Goal: Information Seeking & Learning: Learn about a topic

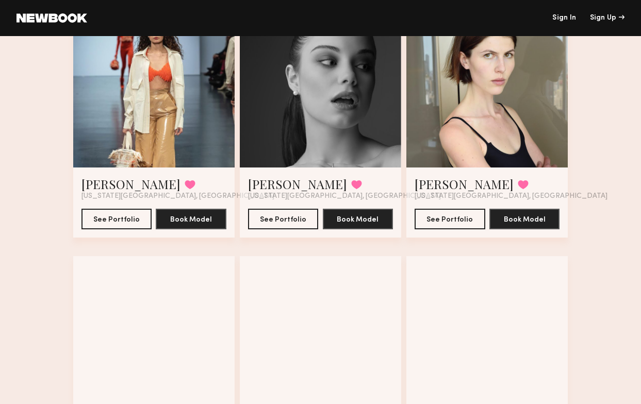
scroll to position [62, 0]
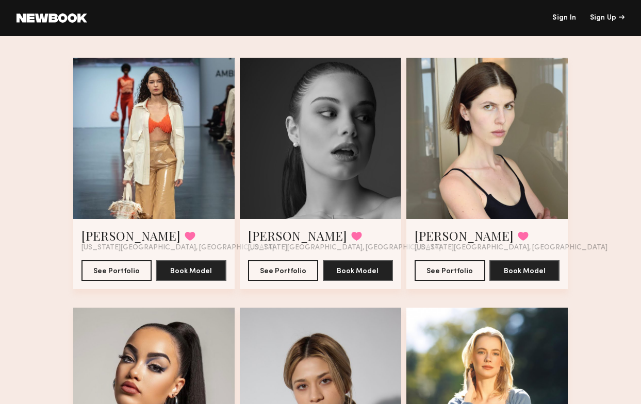
click at [178, 163] on div at bounding box center [153, 138] width 161 height 161
click at [113, 268] on button "See Portfolio" at bounding box center [116, 270] width 71 height 21
click at [554, 16] on link "Sign In" at bounding box center [564, 17] width 24 height 7
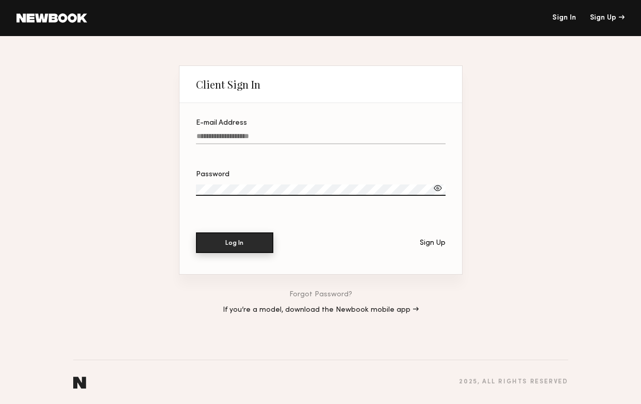
click at [240, 242] on button "Log In" at bounding box center [234, 242] width 77 height 21
click at [284, 131] on label "E-mail Address Required" at bounding box center [320, 137] width 249 height 35
click at [284, 132] on input "E-mail Address Required" at bounding box center [320, 138] width 249 height 12
click at [265, 136] on input "E-mail Address Required" at bounding box center [320, 138] width 249 height 12
type input "**********"
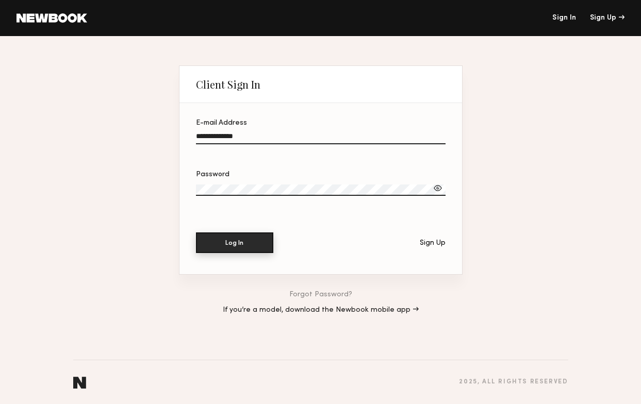
click at [241, 238] on button "Log In" at bounding box center [234, 242] width 77 height 21
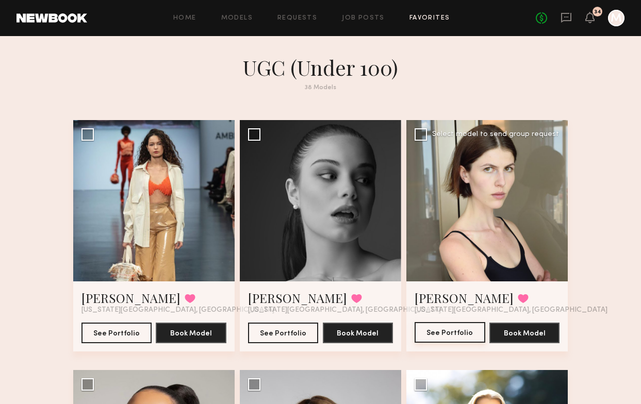
click at [465, 332] on button "See Portfolio" at bounding box center [449, 332] width 71 height 21
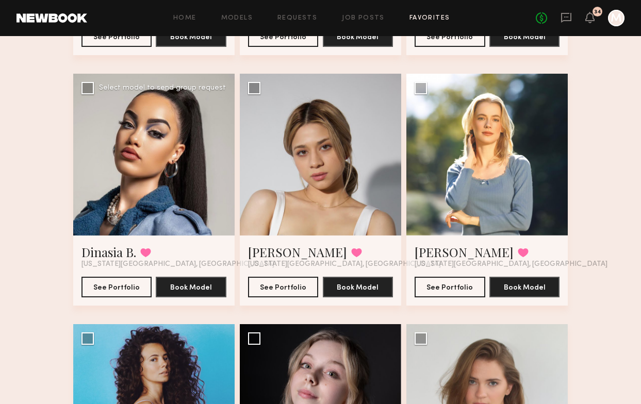
click at [164, 170] on div at bounding box center [153, 154] width 161 height 161
click at [130, 281] on button "See Portfolio" at bounding box center [116, 286] width 71 height 21
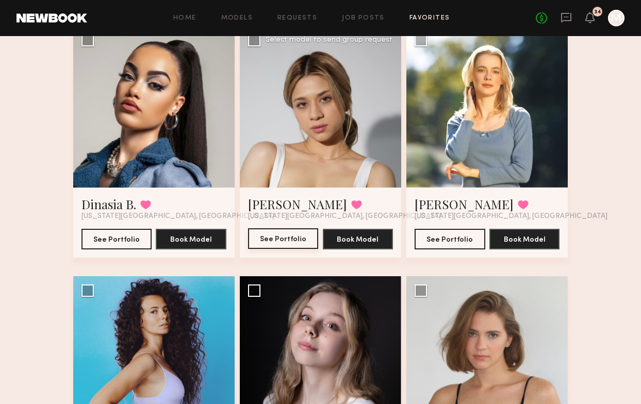
click at [291, 245] on button "See Portfolio" at bounding box center [283, 238] width 71 height 21
click at [462, 247] on button "See Portfolio" at bounding box center [449, 238] width 71 height 21
click at [450, 243] on button "See Portfolio" at bounding box center [449, 238] width 71 height 21
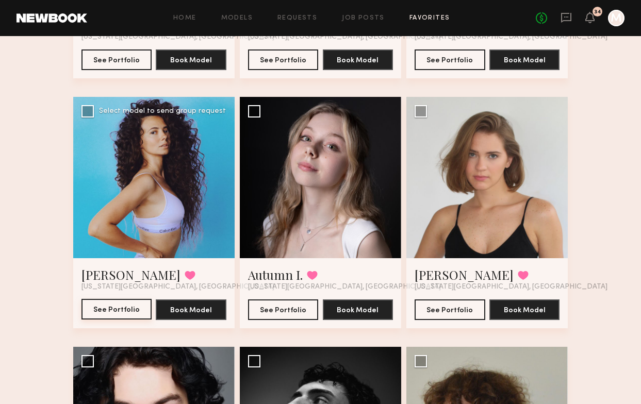
click at [131, 307] on button "See Portfolio" at bounding box center [116, 309] width 71 height 21
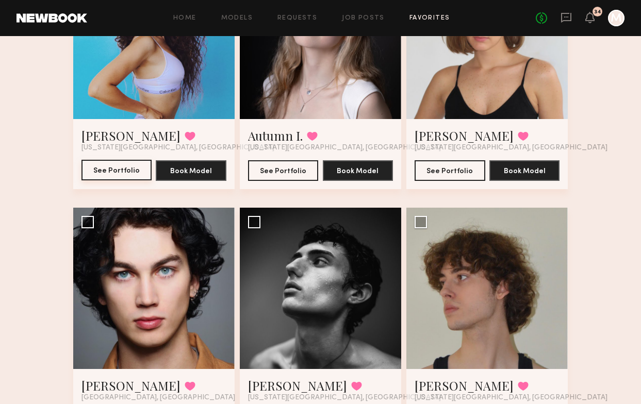
scroll to position [604, 0]
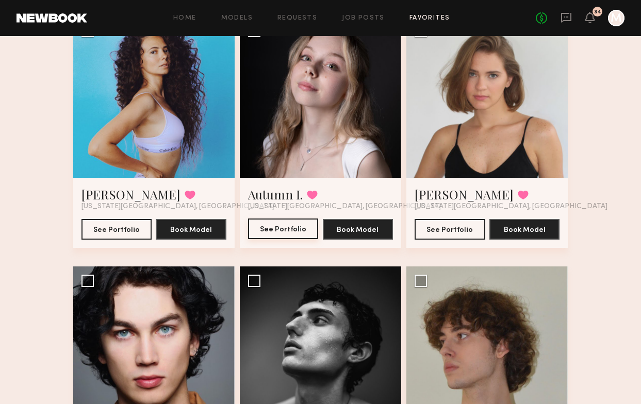
click at [282, 229] on button "See Portfolio" at bounding box center [283, 228] width 71 height 21
click at [447, 226] on button "See Portfolio" at bounding box center [449, 228] width 71 height 21
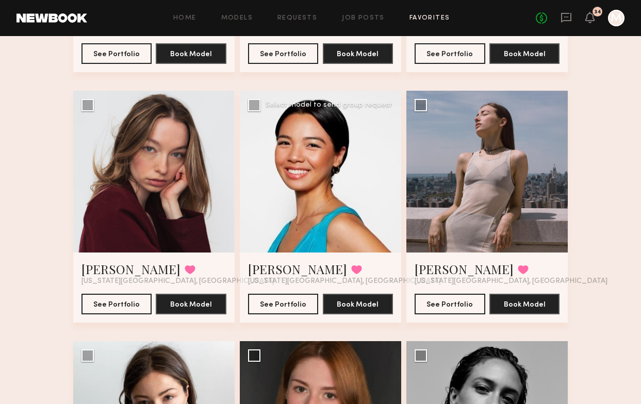
scroll to position [1072, 0]
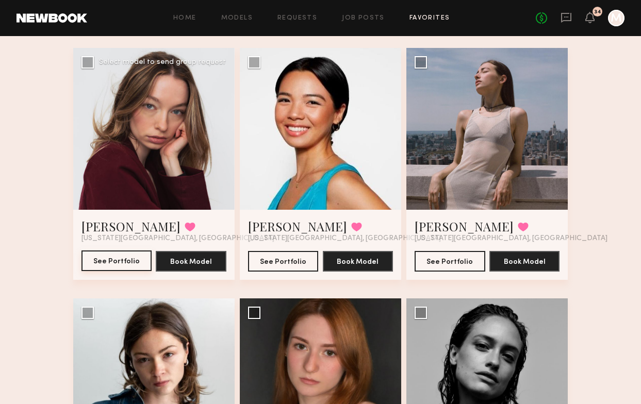
click at [128, 256] on button "See Portfolio" at bounding box center [116, 260] width 71 height 21
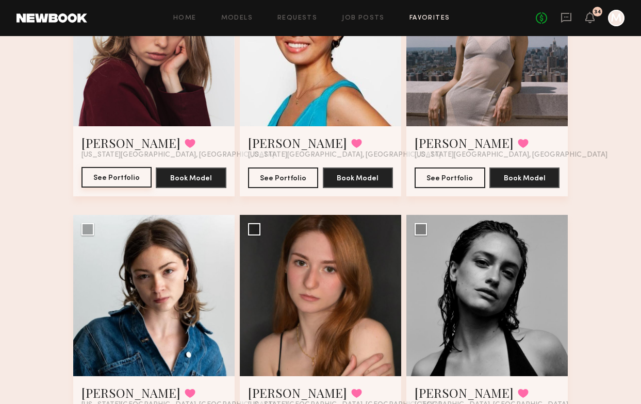
scroll to position [1107, 0]
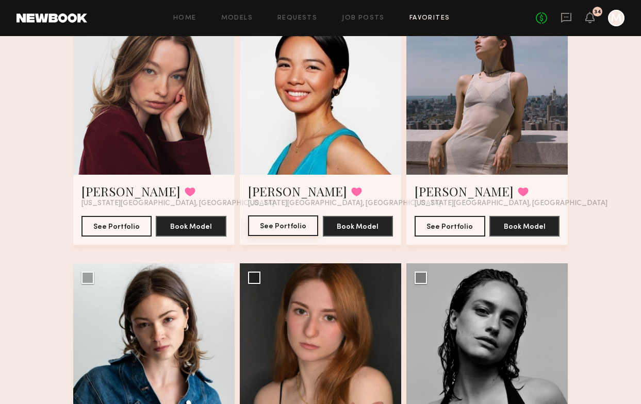
click at [290, 227] on button "See Portfolio" at bounding box center [283, 225] width 71 height 21
click at [459, 227] on button "See Portfolio" at bounding box center [449, 225] width 71 height 21
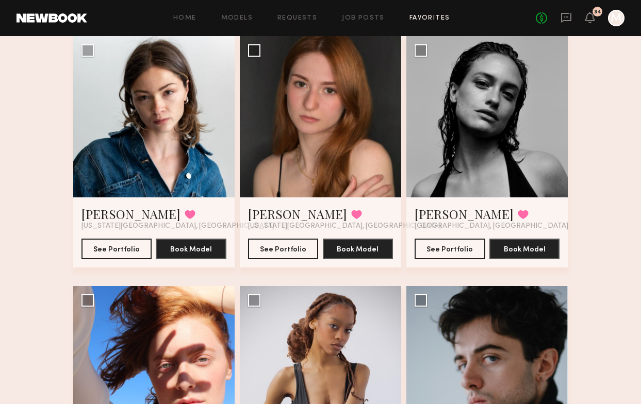
scroll to position [1334, 0]
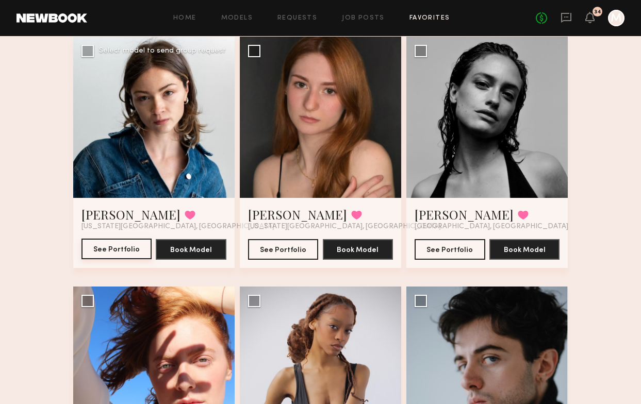
click at [106, 247] on button "See Portfolio" at bounding box center [116, 249] width 71 height 21
click at [288, 250] on button "See Portfolio" at bounding box center [283, 249] width 71 height 21
click at [464, 121] on div at bounding box center [486, 117] width 161 height 161
click at [439, 249] on button "See Portfolio" at bounding box center [449, 249] width 71 height 21
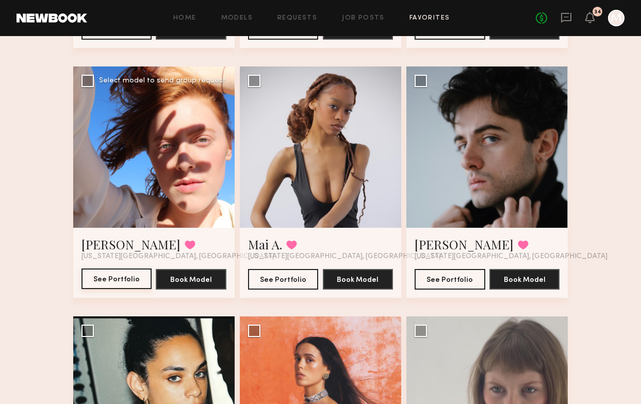
click at [117, 273] on button "See Portfolio" at bounding box center [116, 278] width 71 height 21
click at [264, 273] on button "See Portfolio" at bounding box center [283, 278] width 71 height 21
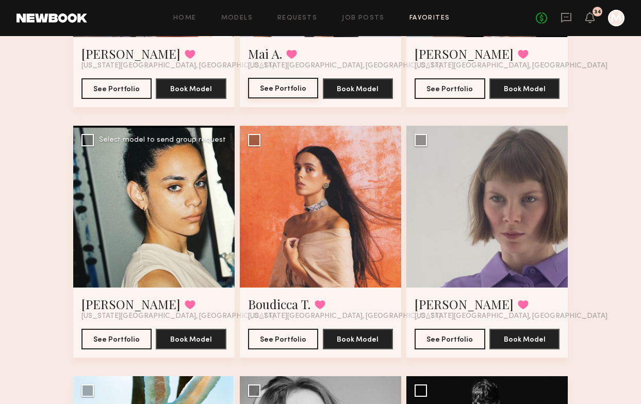
scroll to position [1768, 0]
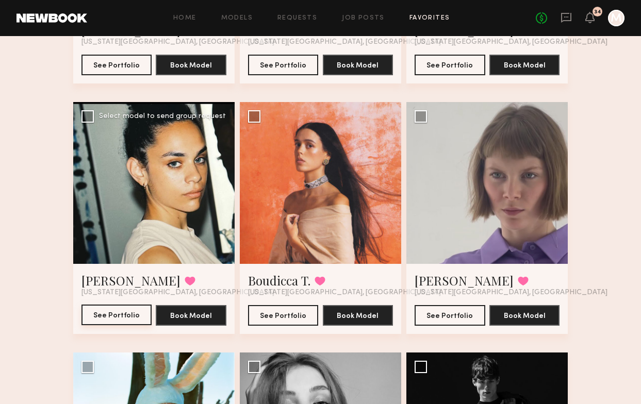
click at [112, 315] on button "See Portfolio" at bounding box center [116, 315] width 71 height 21
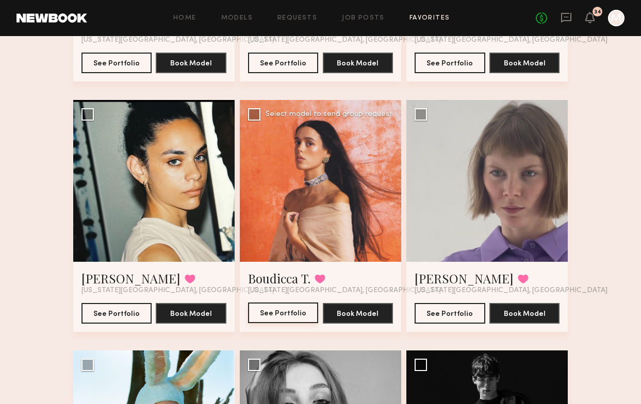
click at [284, 319] on button "See Portfolio" at bounding box center [283, 312] width 71 height 21
click at [431, 315] on button "See Portfolio" at bounding box center [449, 312] width 71 height 21
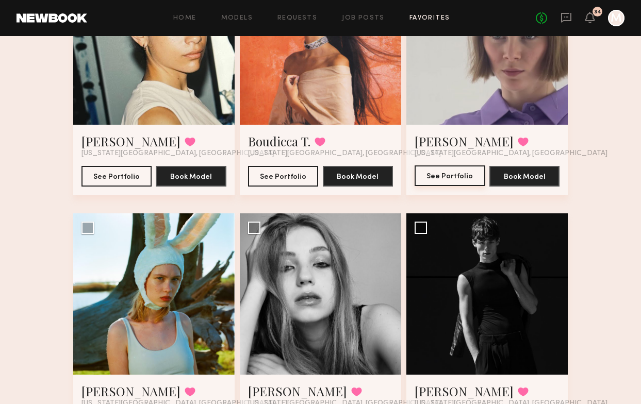
scroll to position [2075, 0]
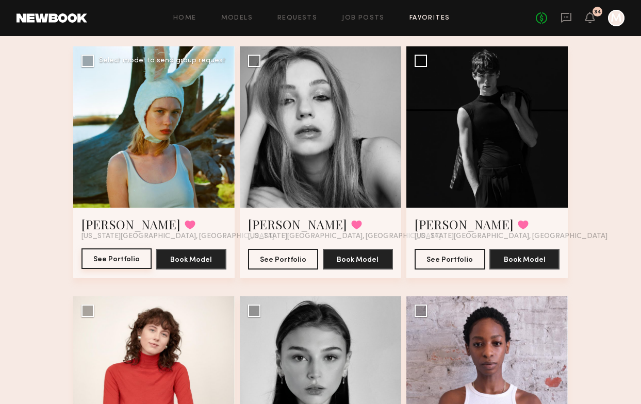
click at [125, 260] on button "See Portfolio" at bounding box center [116, 258] width 71 height 21
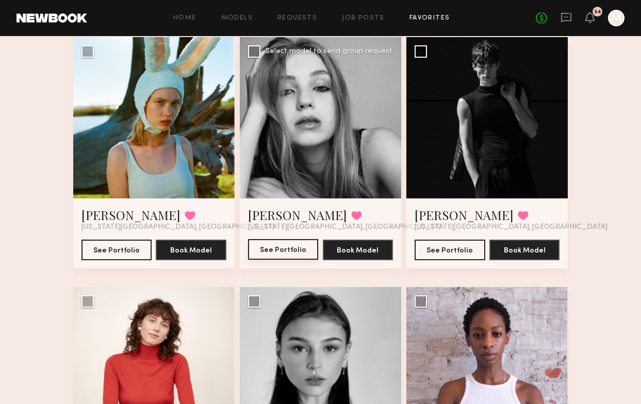
click at [291, 251] on button "See Portfolio" at bounding box center [283, 249] width 71 height 21
click at [454, 250] on button "See Portfolio" at bounding box center [449, 249] width 71 height 21
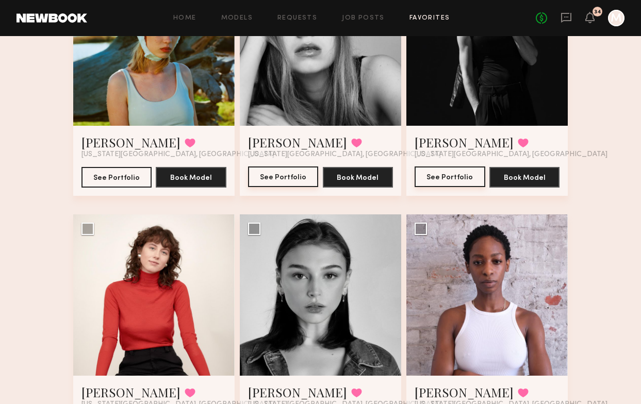
scroll to position [2335, 0]
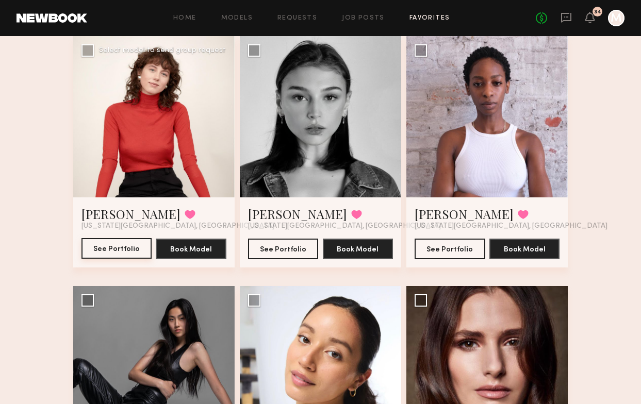
click at [128, 247] on button "See Portfolio" at bounding box center [116, 248] width 71 height 21
click at [293, 253] on button "See Portfolio" at bounding box center [283, 248] width 71 height 21
click at [453, 247] on button "See Portfolio" at bounding box center [449, 248] width 71 height 21
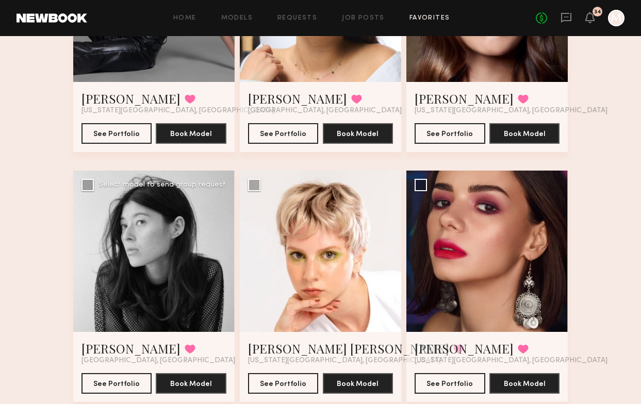
scroll to position [2755, 0]
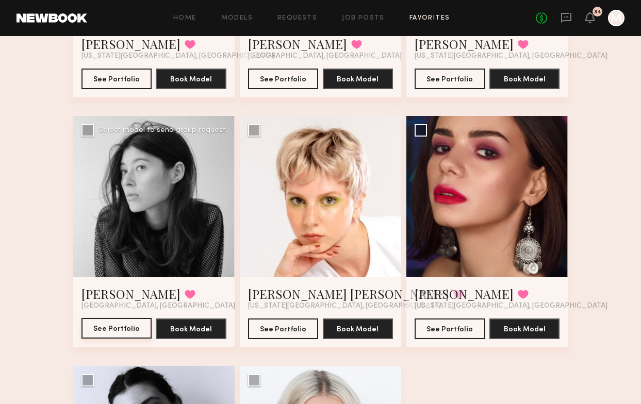
click at [122, 325] on button "See Portfolio" at bounding box center [116, 328] width 71 height 21
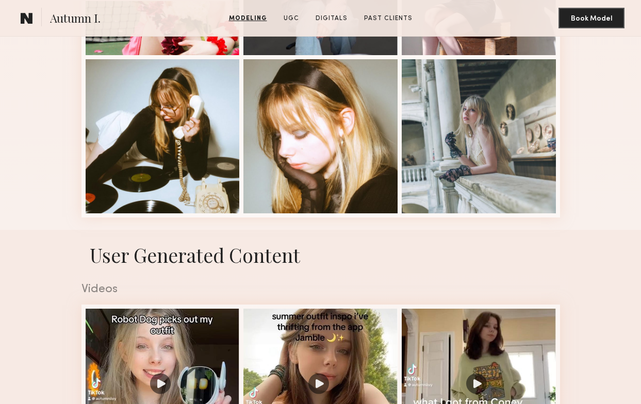
scroll to position [949, 0]
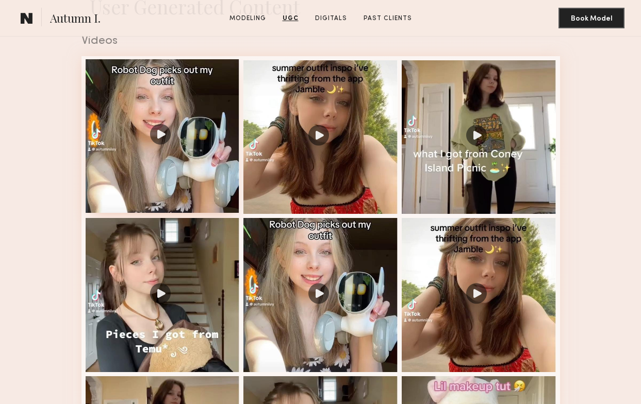
click at [208, 178] on div at bounding box center [163, 136] width 154 height 154
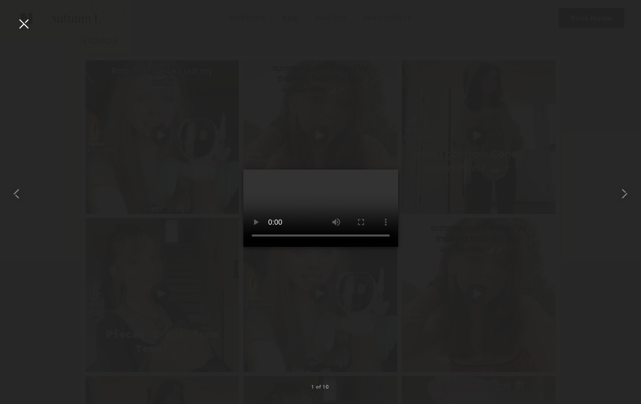
drag, startPoint x: 25, startPoint y: 25, endPoint x: 31, endPoint y: 30, distance: 8.4
click at [24, 25] on div at bounding box center [23, 23] width 16 height 16
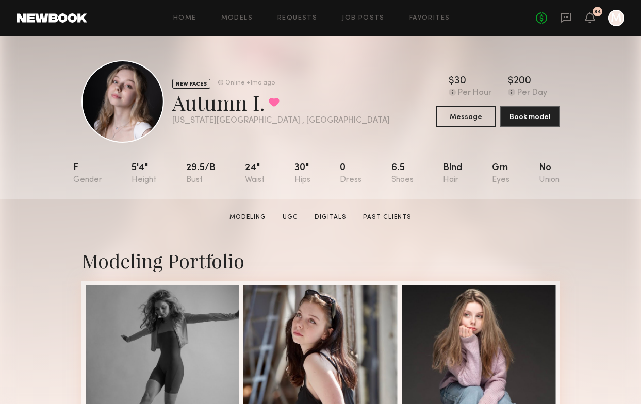
scroll to position [0, 0]
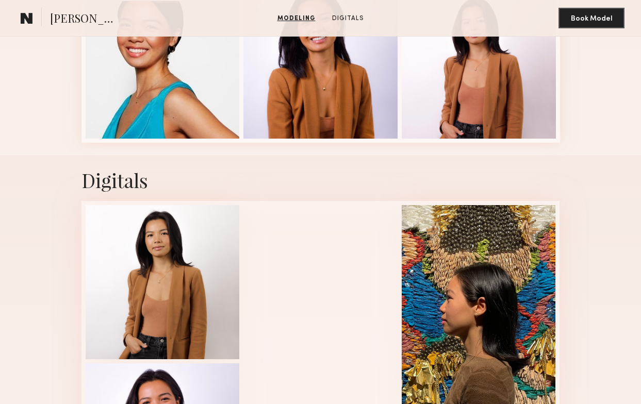
scroll to position [794, 0]
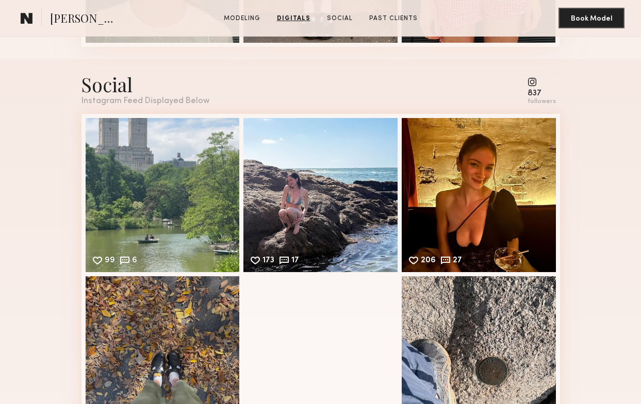
scroll to position [1450, 0]
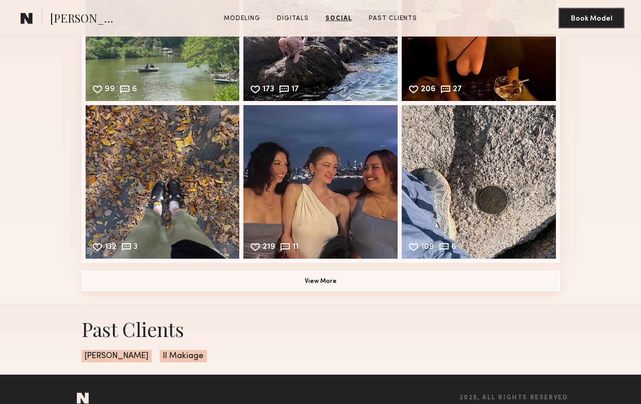
click at [268, 288] on button "View More" at bounding box center [320, 281] width 478 height 21
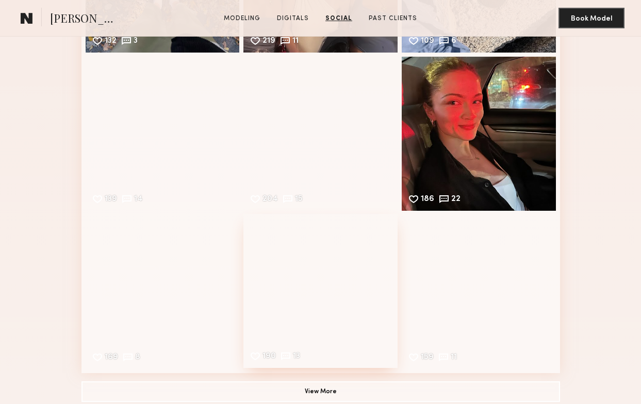
scroll to position [1736, 0]
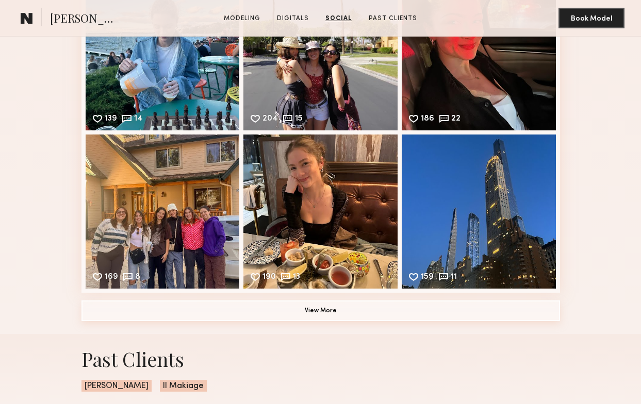
click at [340, 311] on button "View More" at bounding box center [320, 310] width 478 height 21
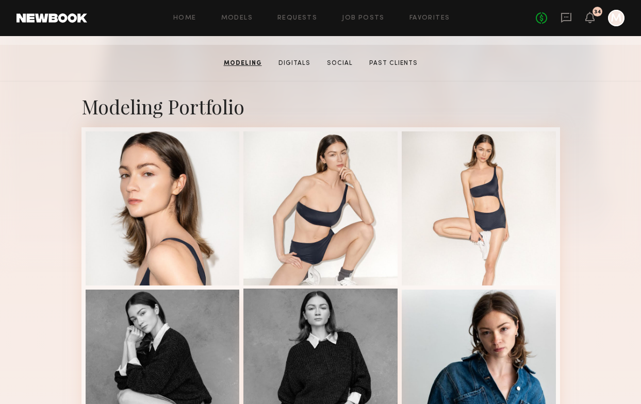
scroll to position [0, 0]
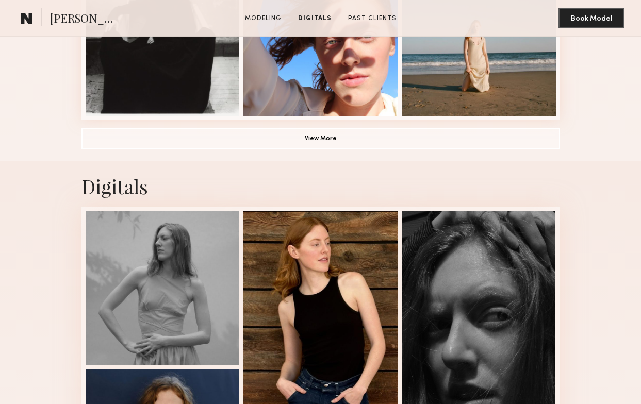
scroll to position [564, 0]
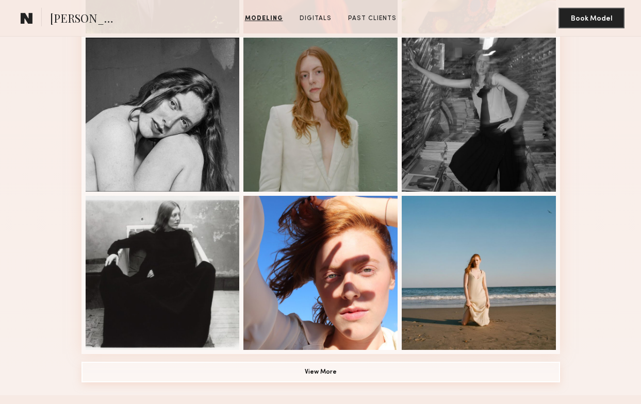
click at [226, 378] on button "View More" at bounding box center [320, 372] width 478 height 21
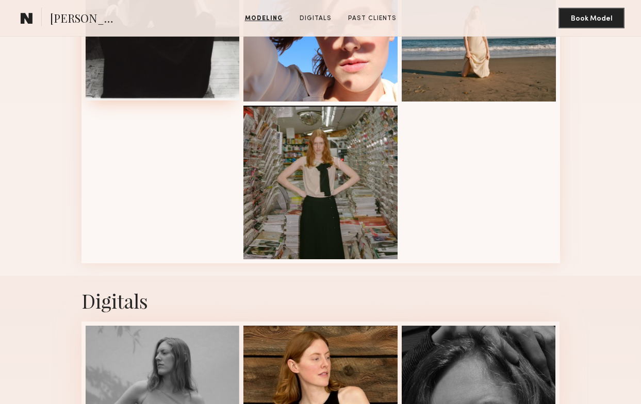
scroll to position [793, 0]
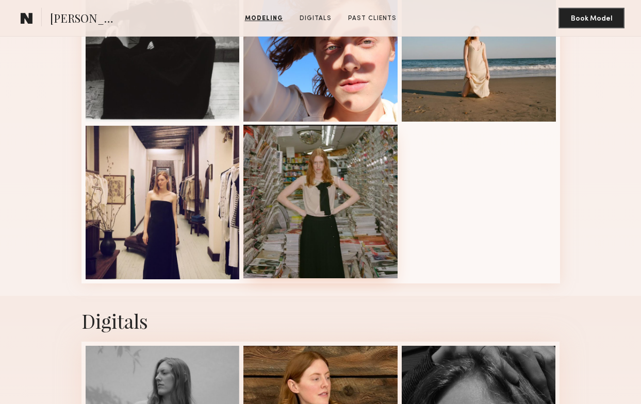
click at [312, 205] on div at bounding box center [320, 202] width 154 height 154
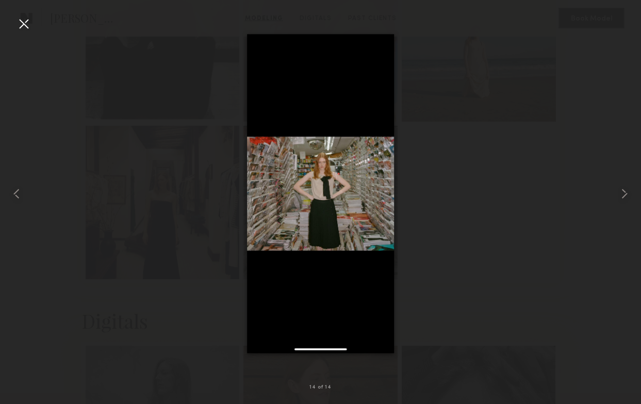
click at [20, 28] on div at bounding box center [23, 23] width 16 height 16
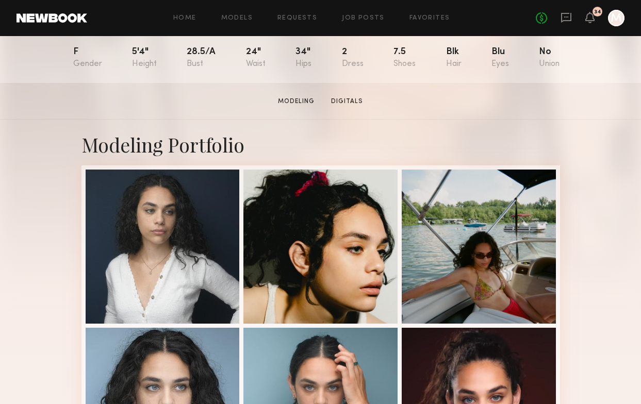
scroll to position [249, 0]
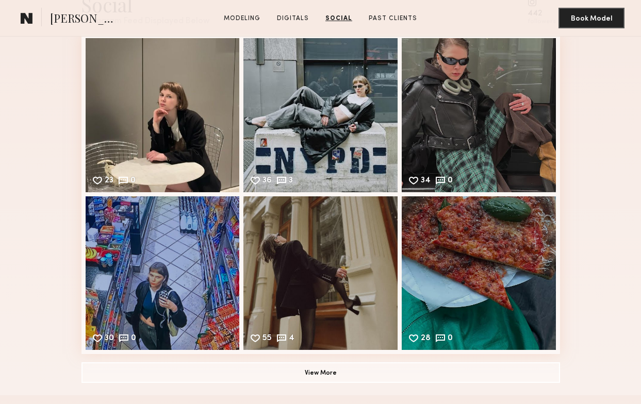
scroll to position [1431, 0]
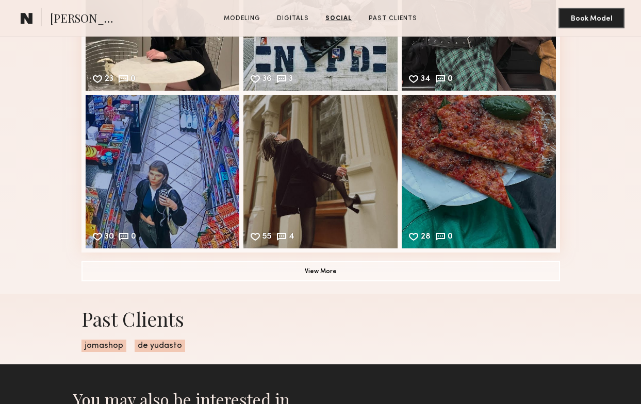
click at [317, 283] on div "Social Instagram Feed Displayed Below 442 followers 23 0 Likes & comments displ…" at bounding box center [320, 86] width 478 height 416
click at [317, 274] on button "View More" at bounding box center [320, 270] width 478 height 21
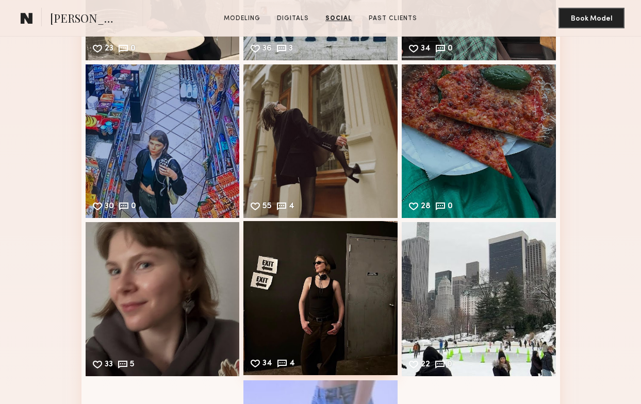
scroll to position [1170, 0]
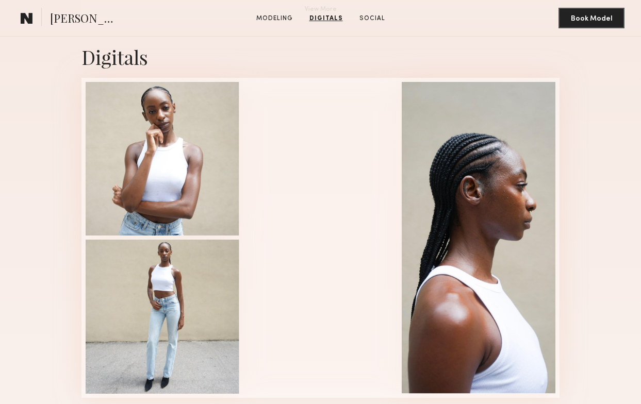
scroll to position [891, 0]
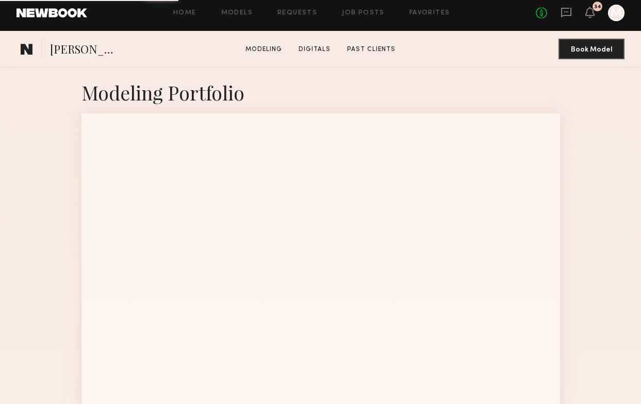
scroll to position [304, 0]
